Goal: Task Accomplishment & Management: Use online tool/utility

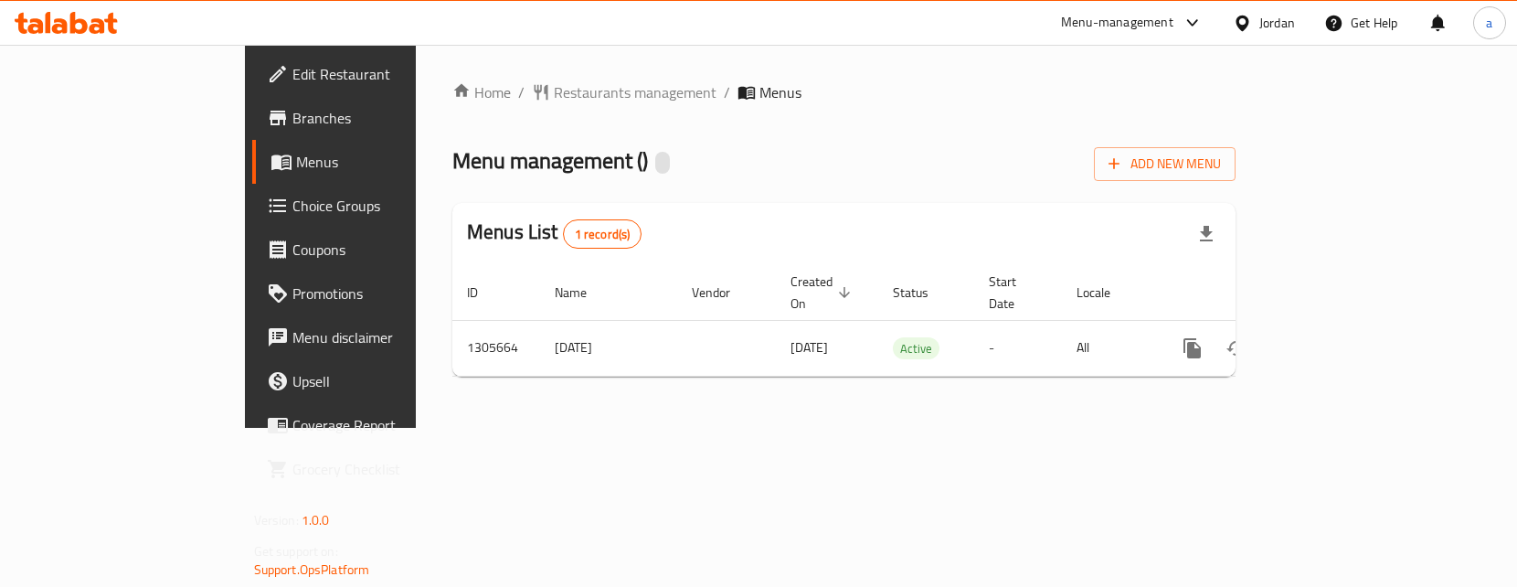
click at [292, 205] on span "Choice Groups" at bounding box center [387, 206] width 191 height 22
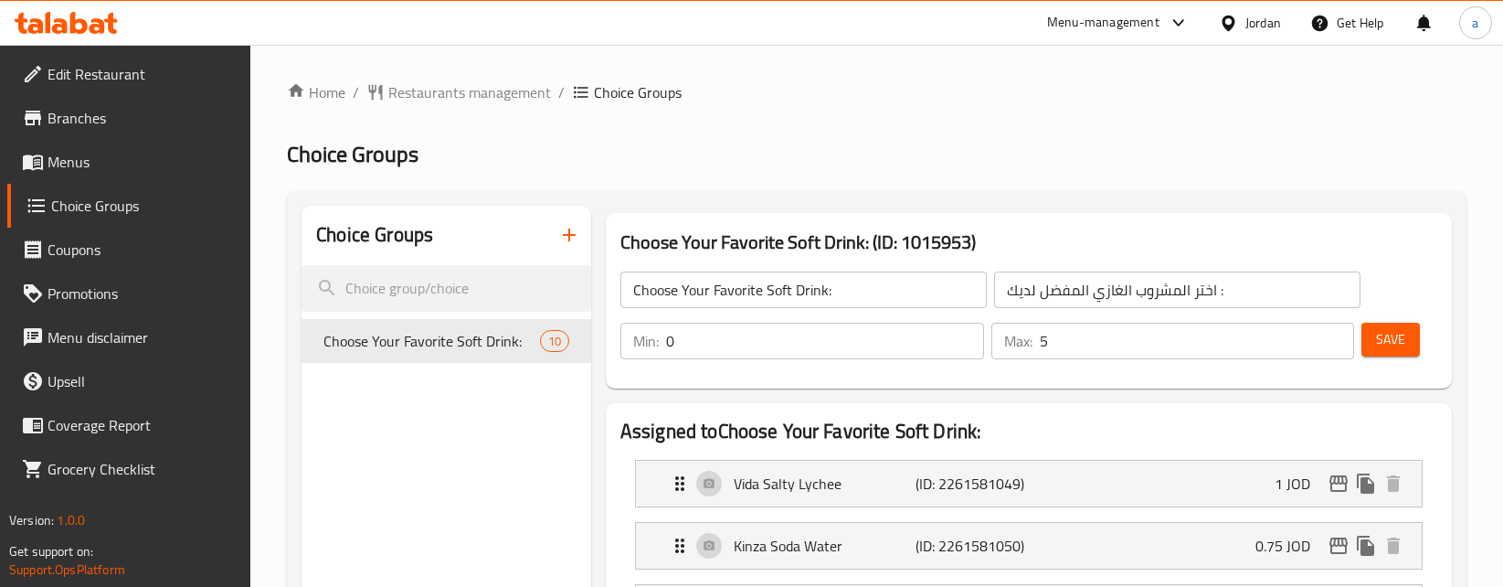
scroll to position [91, 0]
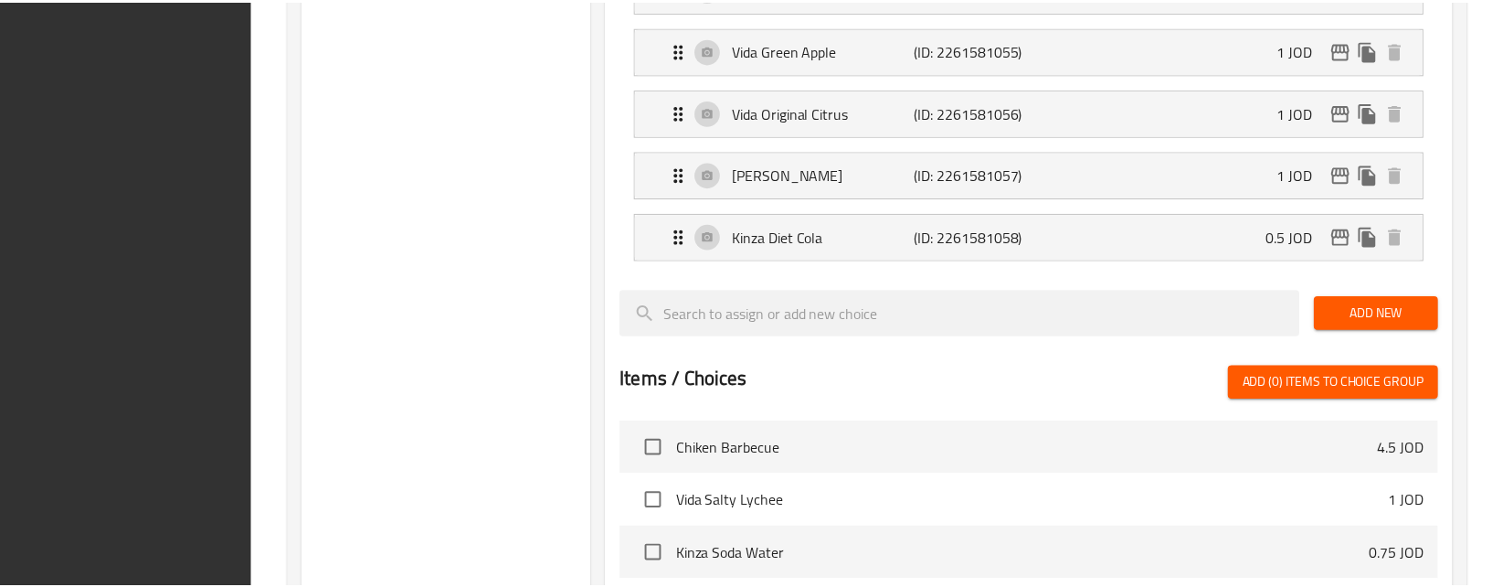
scroll to position [1186, 0]
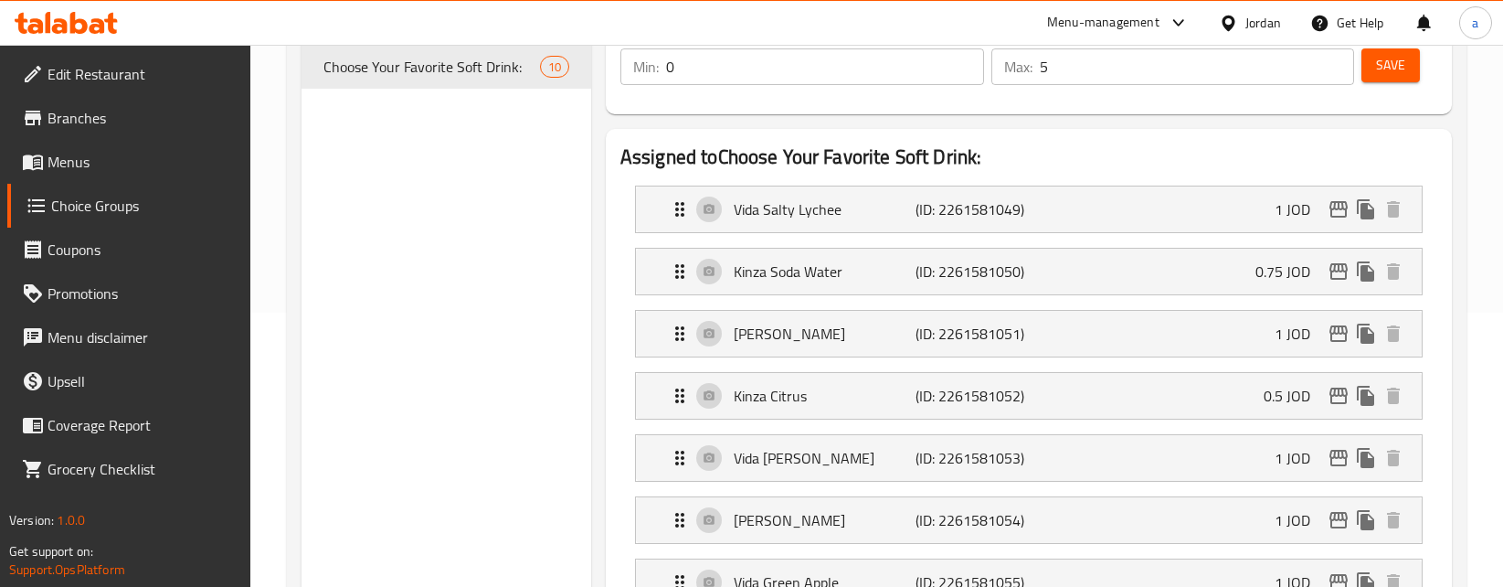
scroll to position [0, 0]
